Goal: Obtain resource: Download file/media

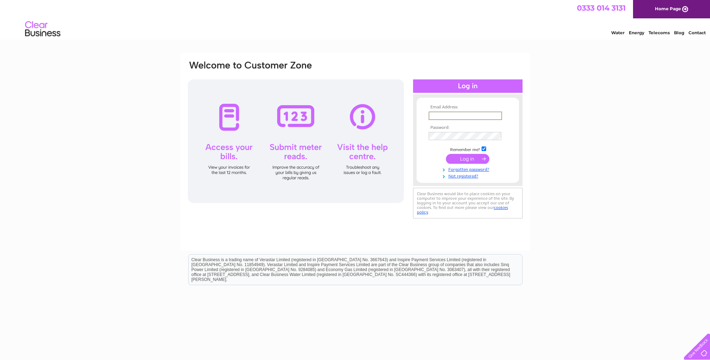
type input "[EMAIL_ADDRESS][DOMAIN_NAME]"
click at [468, 158] on input "submit" at bounding box center [467, 159] width 43 height 10
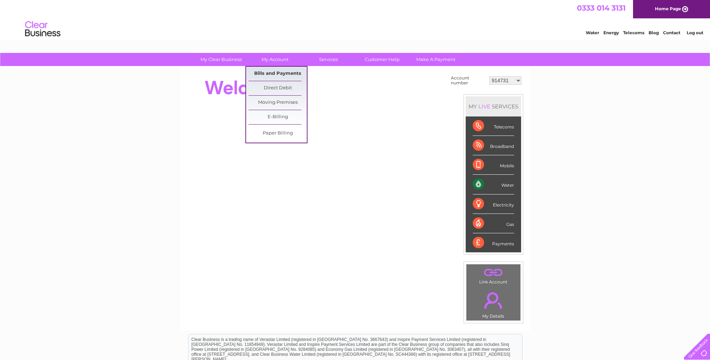
click at [274, 69] on link "Bills and Payments" at bounding box center [278, 74] width 58 height 14
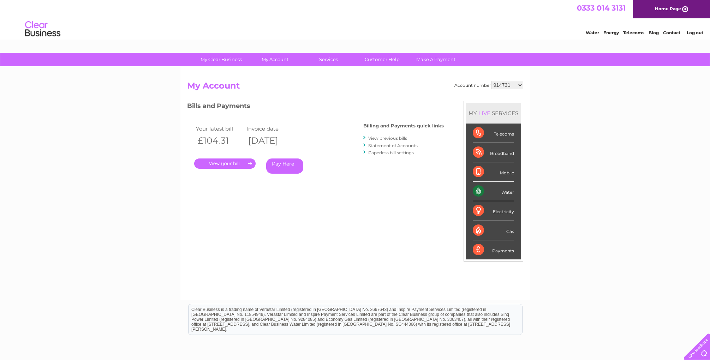
click at [229, 163] on link "." at bounding box center [224, 164] width 61 height 10
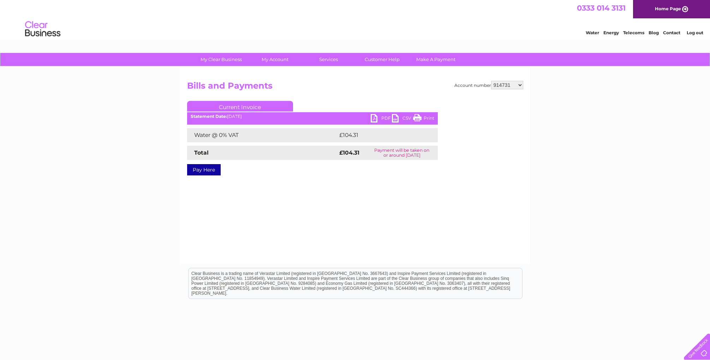
click at [376, 118] on link "PDF" at bounding box center [381, 119] width 21 height 10
select select "30279431"
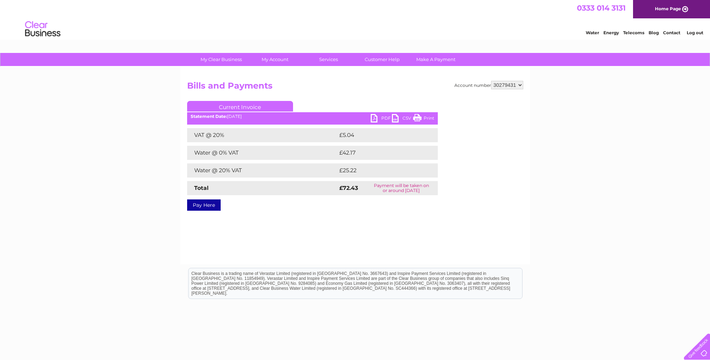
click at [376, 118] on link "PDF" at bounding box center [381, 119] width 21 height 10
